Goal: Information Seeking & Learning: Learn about a topic

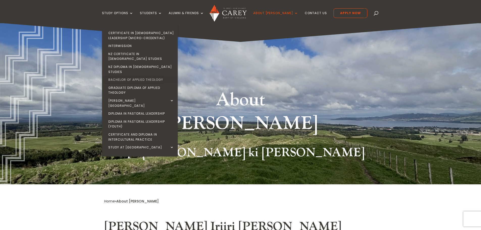
click at [139, 76] on link "Bachelor of Applied Theology" at bounding box center [141, 80] width 76 height 8
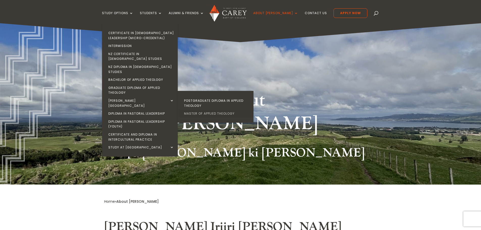
click at [198, 109] on link "Master of Applied Theology" at bounding box center [217, 113] width 76 height 8
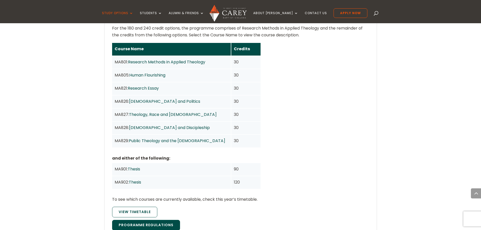
scroll to position [444, 0]
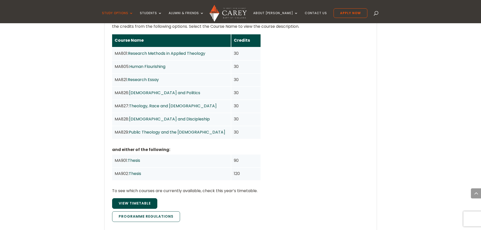
click at [136, 198] on link "View Timetable" at bounding box center [134, 203] width 45 height 11
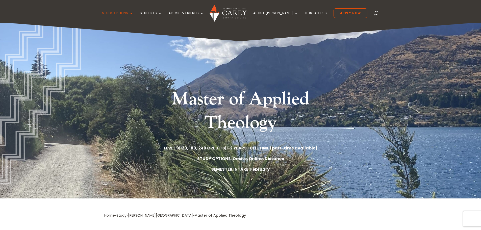
scroll to position [0, 0]
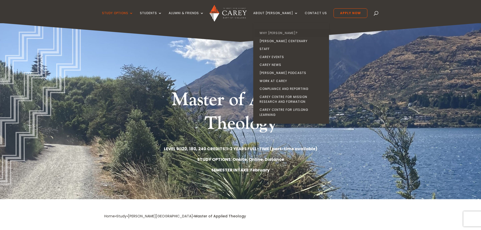
click at [277, 33] on link "Why [PERSON_NAME]?" at bounding box center [292, 33] width 76 height 8
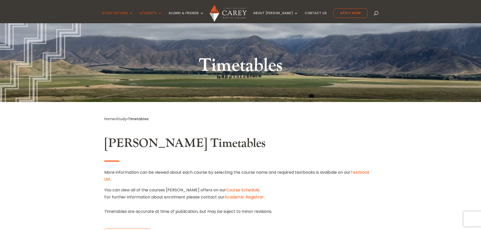
scroll to position [25, 0]
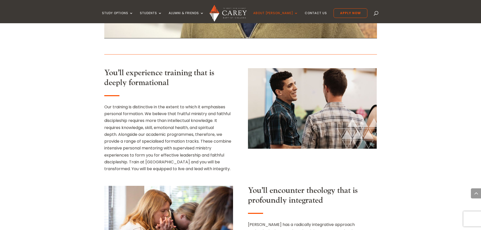
scroll to position [342, 0]
